Goal: Task Accomplishment & Management: Manage account settings

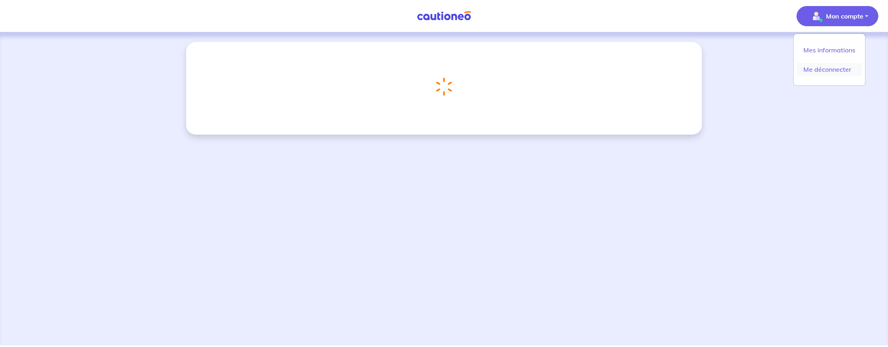
click at [830, 69] on link "Me déconnecter" at bounding box center [829, 69] width 65 height 13
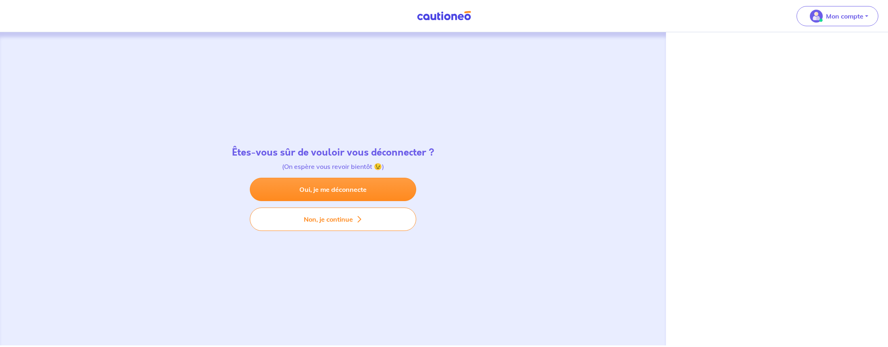
drag, startPoint x: 348, startPoint y: 189, endPoint x: 374, endPoint y: 206, distance: 31.3
click at [348, 189] on link "Oui, je me déconnecte" at bounding box center [333, 189] width 166 height 23
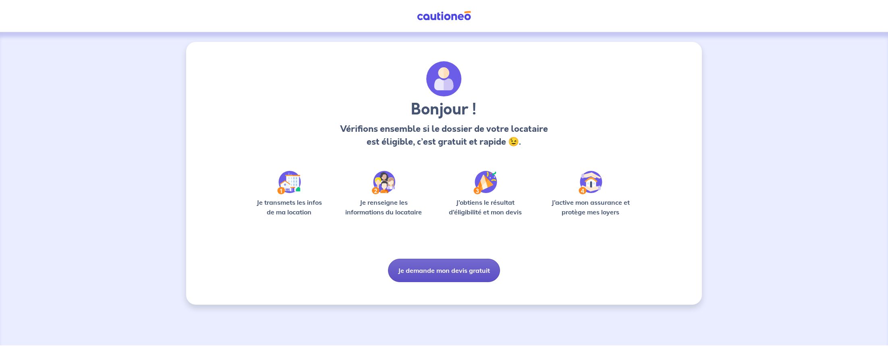
click at [453, 270] on button "Je demande mon devis gratuit" at bounding box center [444, 270] width 112 height 23
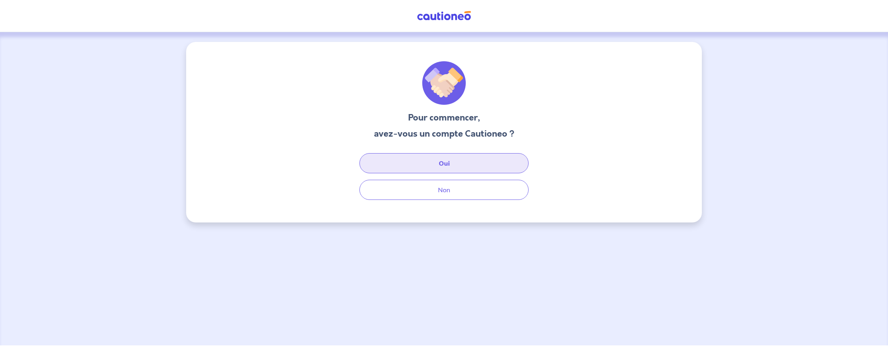
click at [455, 164] on button "Oui" at bounding box center [443, 163] width 169 height 20
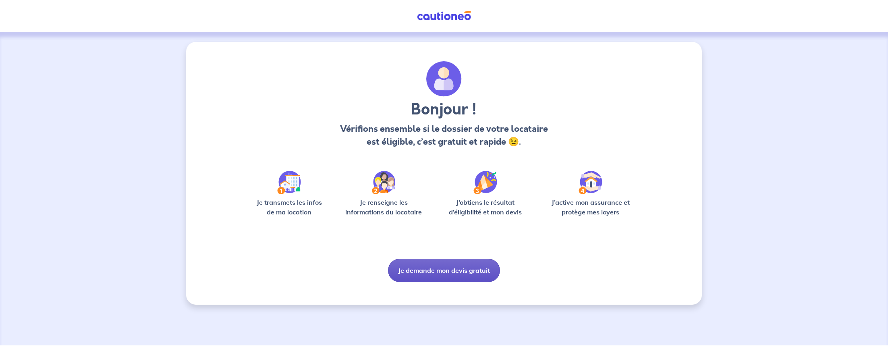
click at [442, 271] on button "Je demande mon devis gratuit" at bounding box center [444, 270] width 112 height 23
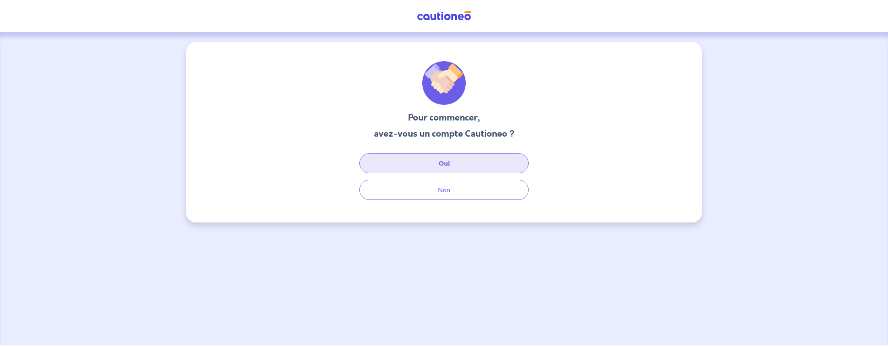
click at [455, 164] on button "Oui" at bounding box center [443, 163] width 169 height 20
